Goal: Transaction & Acquisition: Purchase product/service

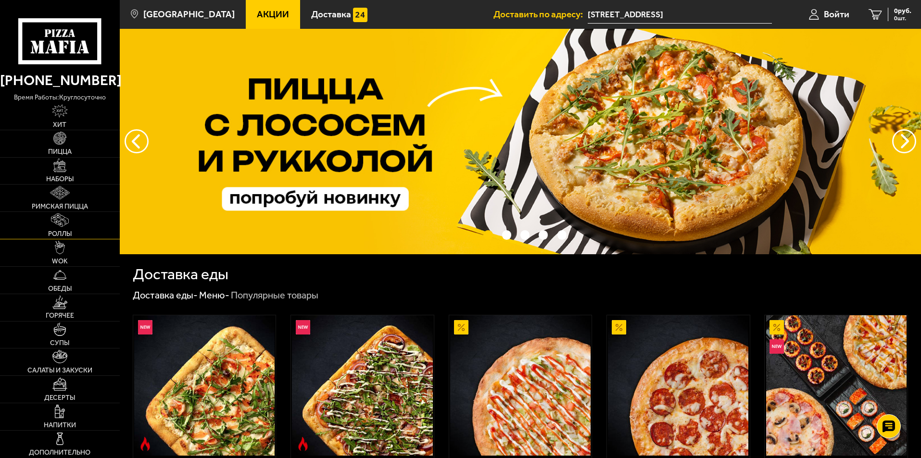
click at [63, 227] on img at bounding box center [59, 220] width 17 height 13
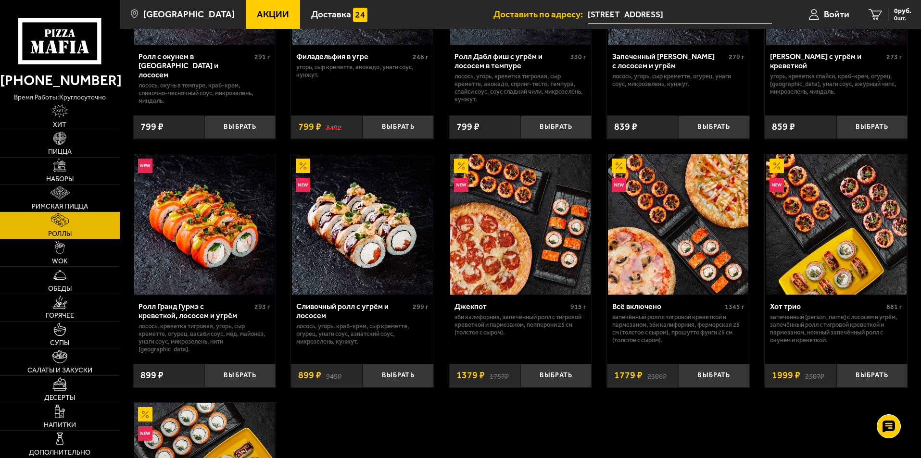
scroll to position [433, 0]
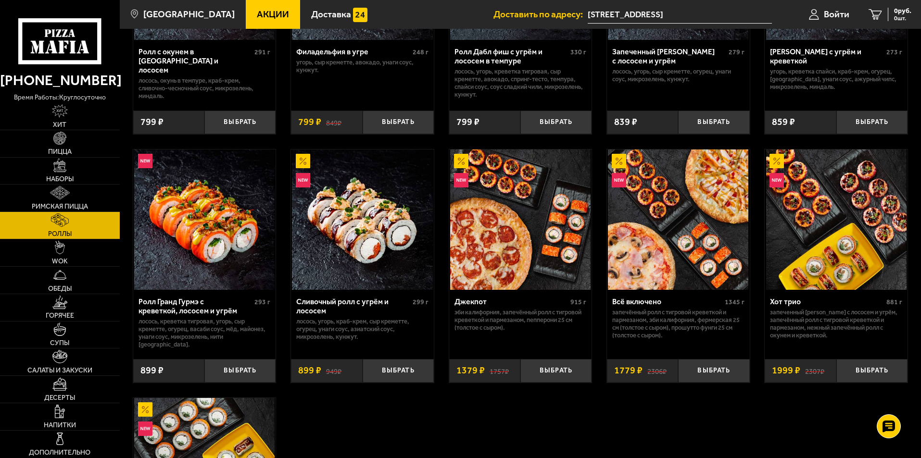
click at [190, 316] on div "Ролл Гранд Гурмэ с креветкой, лососем и угрём" at bounding box center [196, 306] width 114 height 18
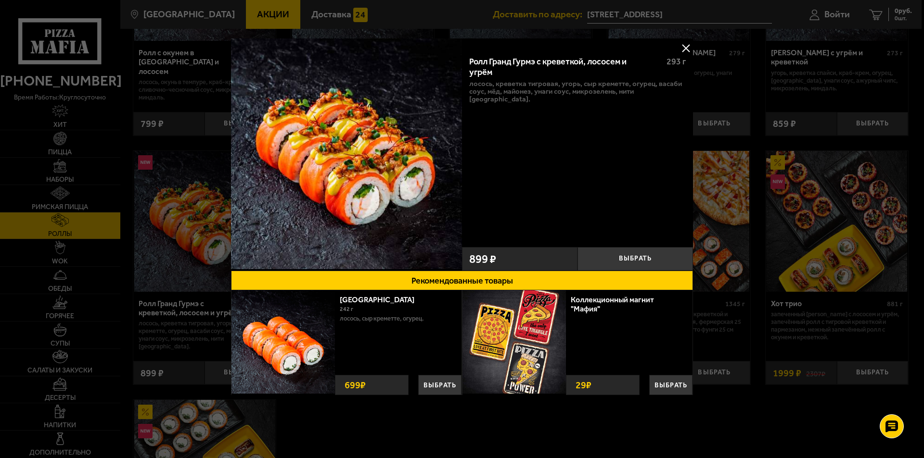
click at [679, 45] on button at bounding box center [685, 48] width 14 height 14
